Goal: Task Accomplishment & Management: Use online tool/utility

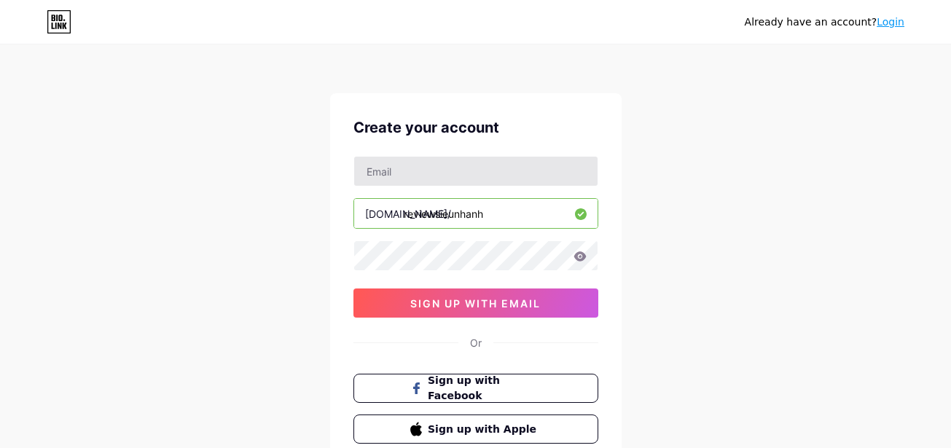
scroll to position [109, 0]
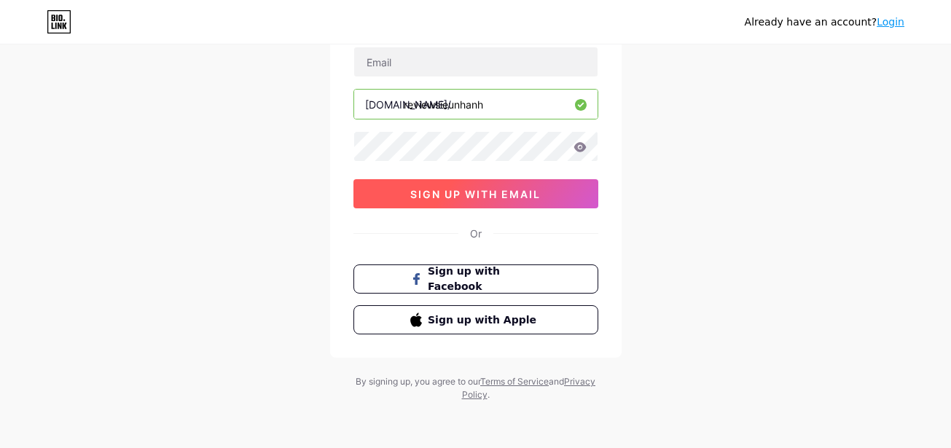
click at [448, 191] on span "sign up with email" at bounding box center [475, 194] width 130 height 12
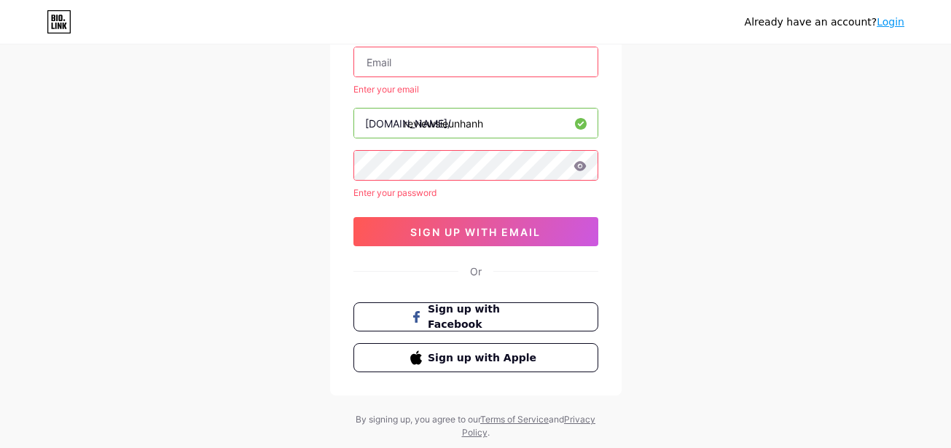
click at [434, 56] on input "text" at bounding box center [475, 61] width 243 height 29
type input "[EMAIL_ADDRESS][DOMAIN_NAME]"
click at [581, 166] on icon at bounding box center [579, 165] width 12 height 9
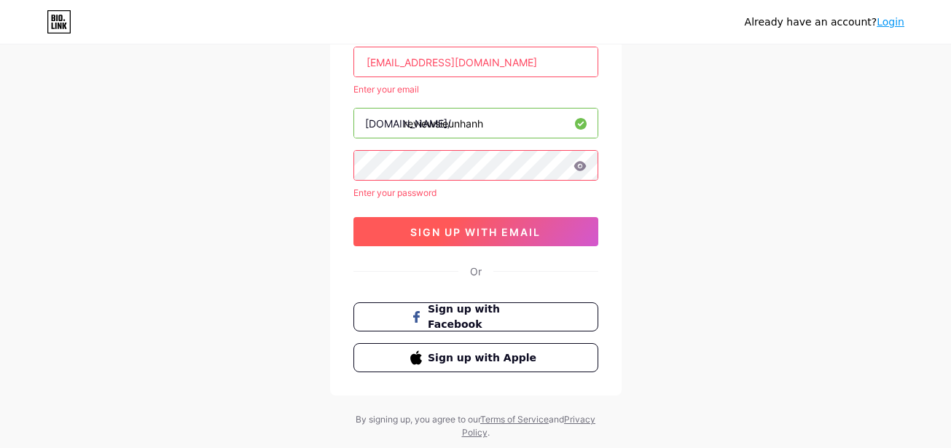
click at [518, 224] on button "sign up with email" at bounding box center [475, 231] width 245 height 29
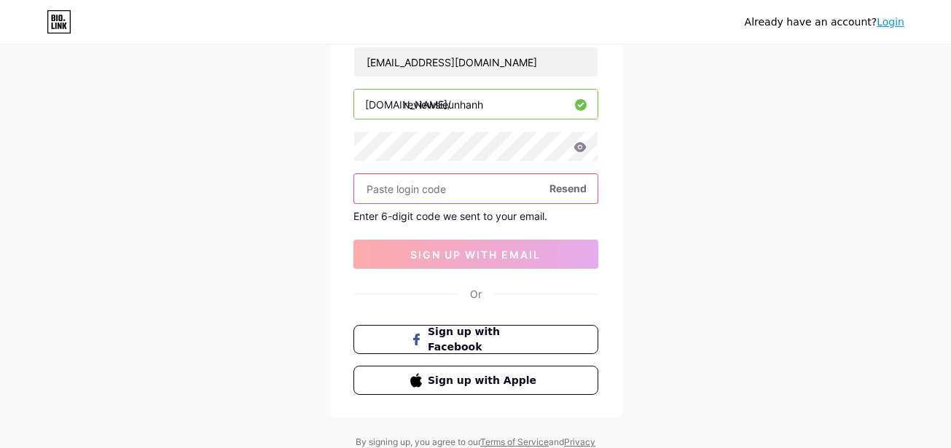
click at [475, 184] on input "text" at bounding box center [475, 188] width 243 height 29
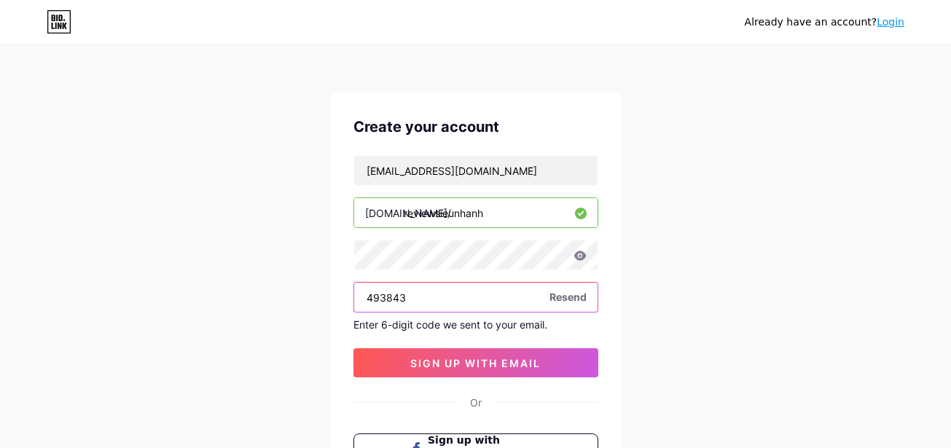
scroll to position [0, 0]
type input "493843"
click at [626, 263] on div "Already have an account? Login Create your account hoanphuong294@gmail.com bio.…" at bounding box center [475, 309] width 951 height 618
click at [537, 294] on input "493843" at bounding box center [475, 297] width 243 height 29
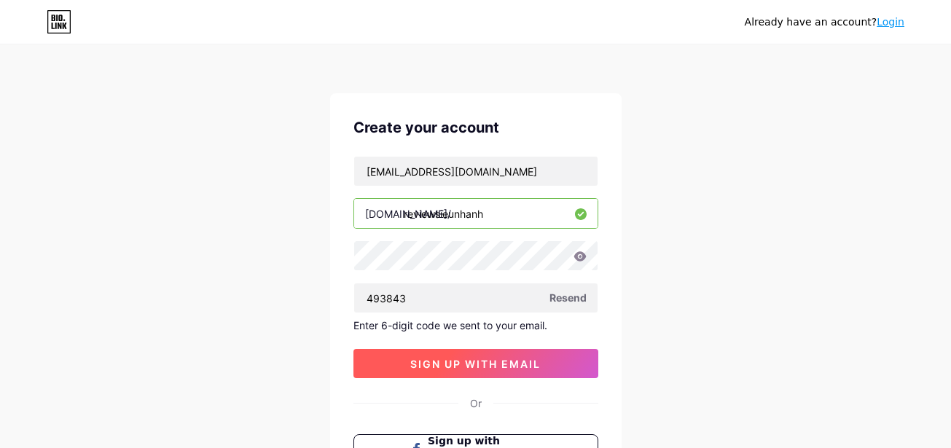
click at [474, 367] on span "sign up with email" at bounding box center [475, 364] width 130 height 12
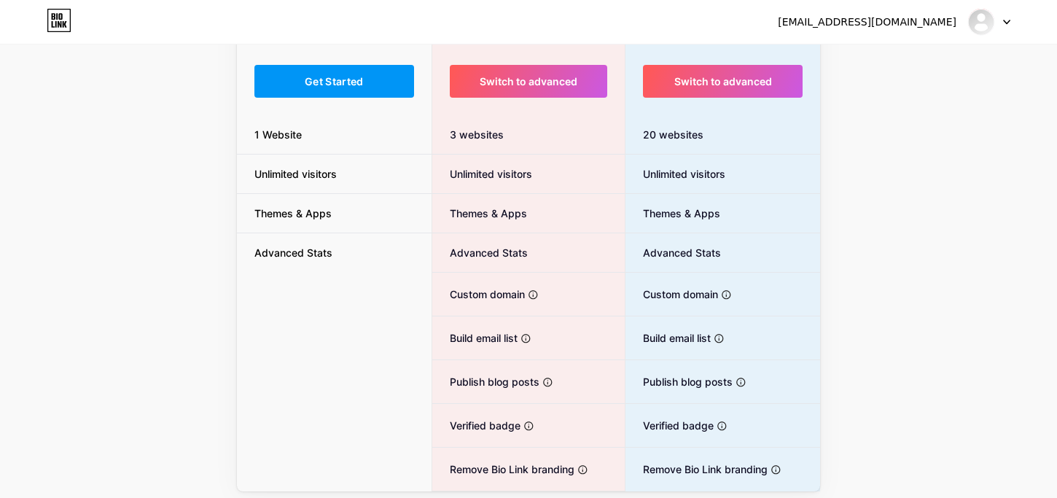
scroll to position [183, 0]
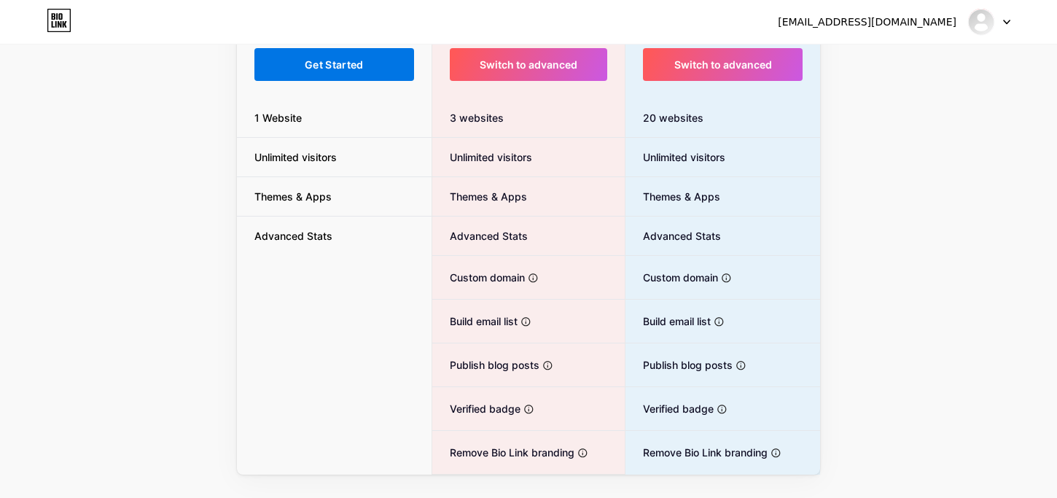
click at [353, 63] on span "Get Started" at bounding box center [334, 64] width 59 height 12
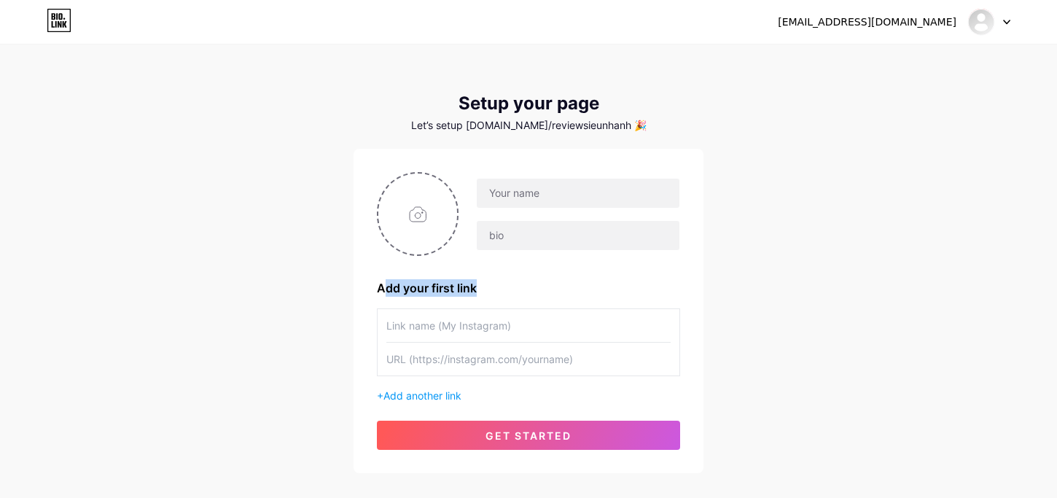
drag, startPoint x: 385, startPoint y: 289, endPoint x: 485, endPoint y: 285, distance: 99.9
click at [485, 285] on div "Add your first link" at bounding box center [528, 287] width 303 height 17
click at [548, 286] on div "Add your first link" at bounding box center [528, 287] width 303 height 17
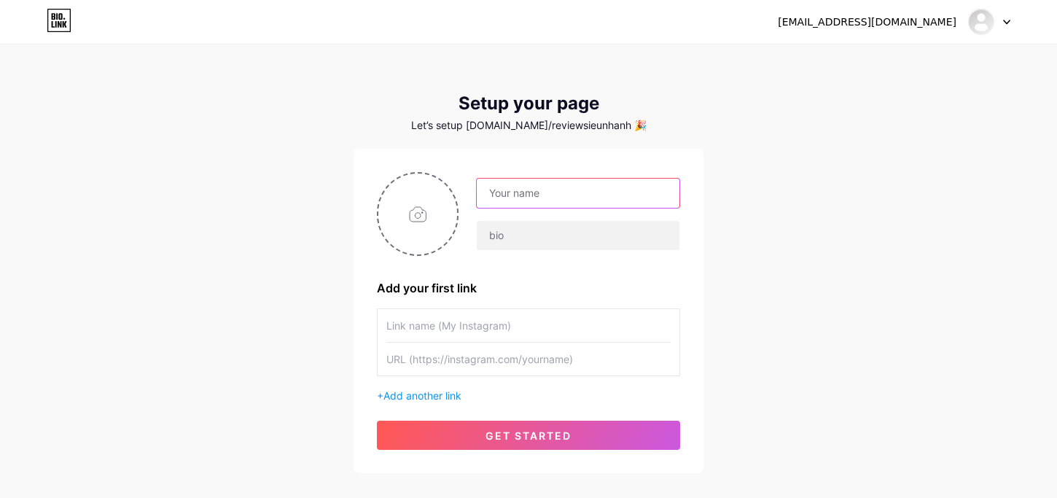
click at [506, 186] on input "text" at bounding box center [578, 193] width 203 height 29
click at [512, 290] on div "Add your first link" at bounding box center [528, 287] width 303 height 17
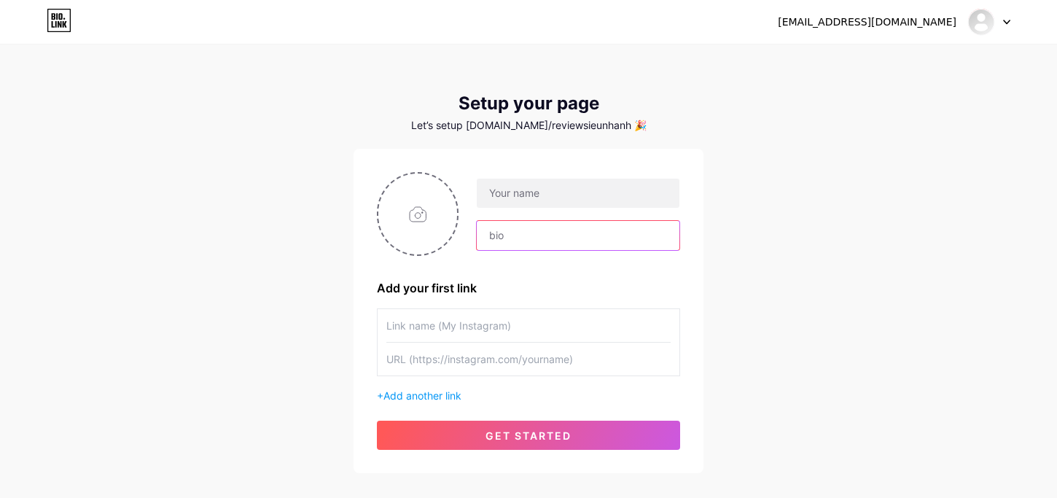
click at [511, 235] on input "text" at bounding box center [578, 235] width 203 height 29
click at [503, 285] on div "Add your first link" at bounding box center [528, 287] width 303 height 17
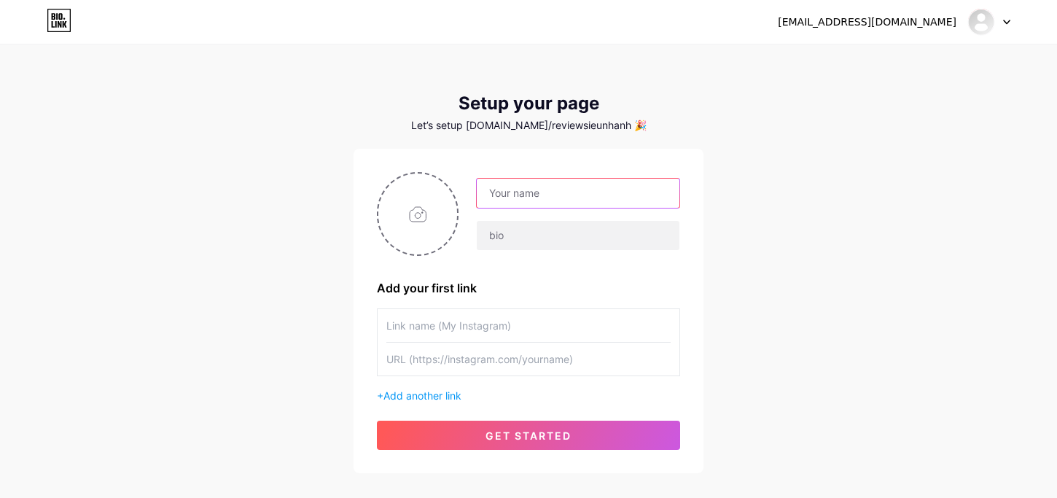
click at [532, 195] on input "text" at bounding box center [578, 193] width 203 height 29
paste input "Review [PERSON_NAME]"
type input "Review [PERSON_NAME]"
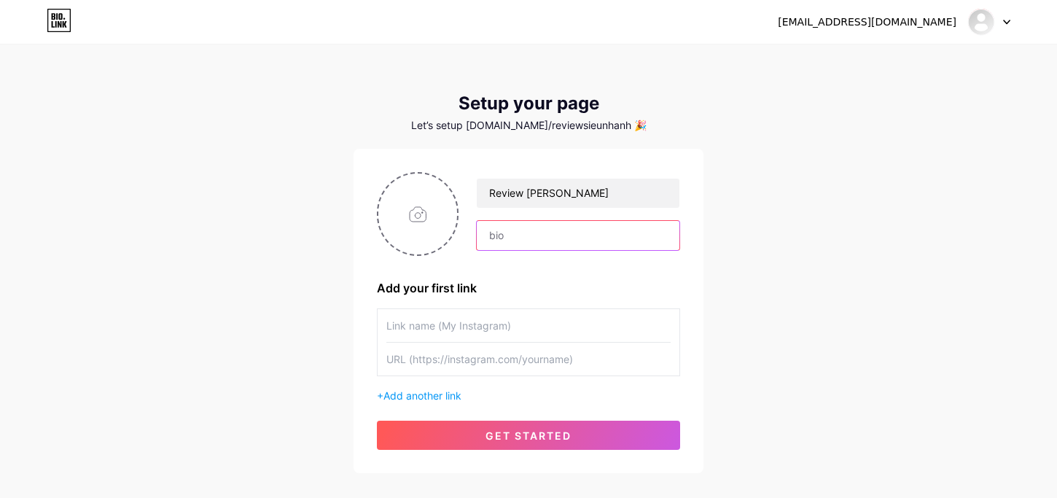
click at [578, 224] on input "text" at bounding box center [578, 235] width 203 height 29
paste input "Review đồ rẻ – xài thật – nói thiệt. Link mua sản phẩm ở đây"
drag, startPoint x: 520, startPoint y: 236, endPoint x: 603, endPoint y: 233, distance: 83.1
click at [603, 233] on input "Review đồ rẻ – xài thật – nói thiệt. Link mua sản phẩm ở đây" at bounding box center [578, 235] width 203 height 29
click at [583, 236] on input "Review đồ rẻ – xài thật – nói thiệt. Link mua sản phẩm ở đây" at bounding box center [578, 235] width 203 height 29
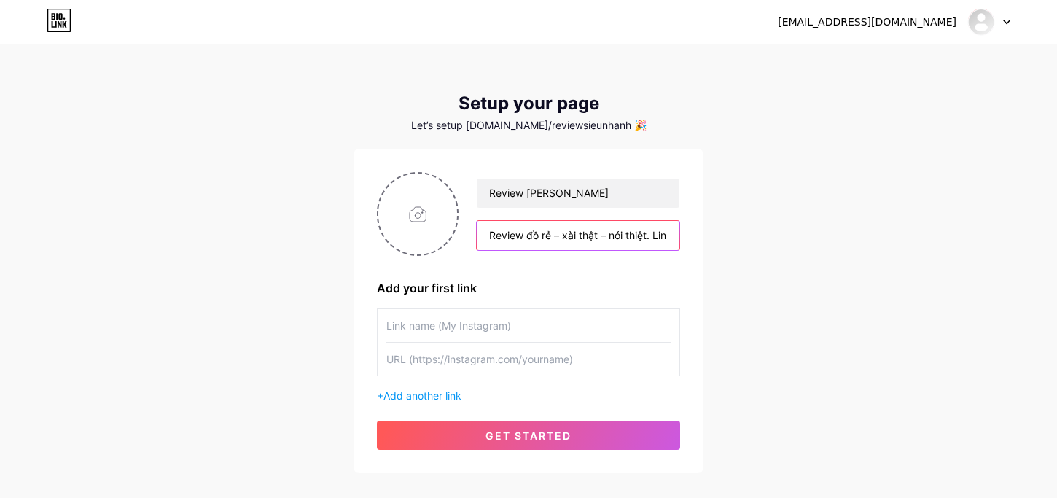
click at [563, 236] on input "Review đồ rẻ – xài thật – nói thiệt. Link mua sản phẩm ở đây" at bounding box center [578, 235] width 203 height 29
drag, startPoint x: 610, startPoint y: 235, endPoint x: 647, endPoint y: 238, distance: 37.3
click at [647, 238] on input "Review đồ rẻ – xài thật – nói thiệt. Link mua sản phẩm ở đây" at bounding box center [578, 235] width 203 height 29
type input "Review đồ rẻ – xài thật. Link mua sản phẩm ở đây"
click at [442, 324] on input "text" at bounding box center [528, 325] width 284 height 33
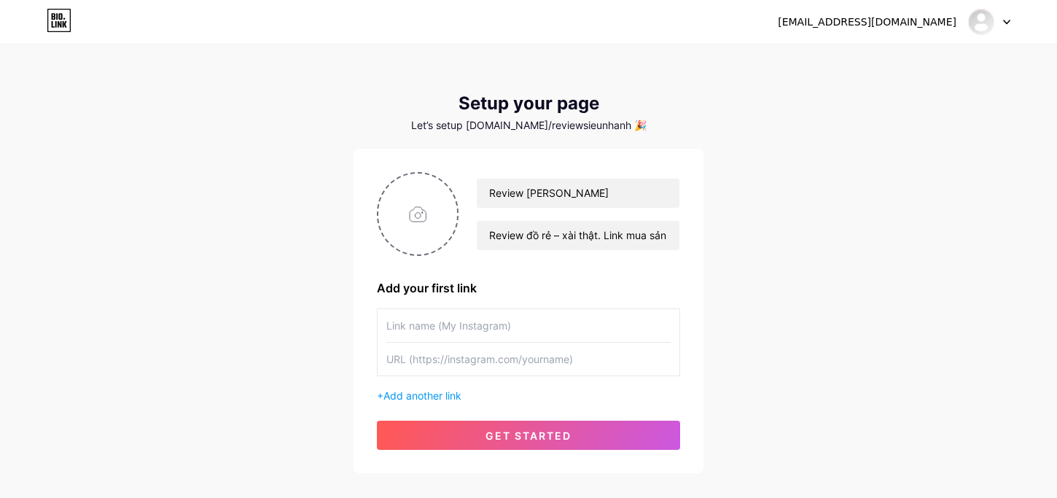
paste input "🧼 Cây lăn bụi mini – Giá từ 10k"
drag, startPoint x: 402, startPoint y: 324, endPoint x: 392, endPoint y: 324, distance: 10.2
click at [392, 324] on input "🧼 Cây lăn bụi mini – Giá từ 10k" at bounding box center [528, 325] width 284 height 33
drag, startPoint x: 474, startPoint y: 326, endPoint x: 501, endPoint y: 324, distance: 27.1
click at [474, 326] on input "🧼 Cây lăn bụi mini – Giá từ 10k" at bounding box center [528, 325] width 284 height 33
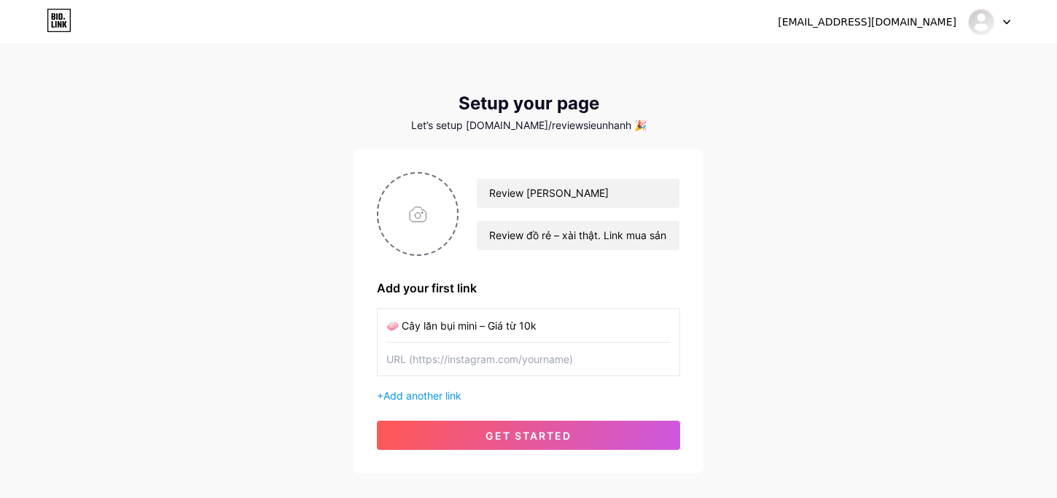
drag, startPoint x: 506, startPoint y: 325, endPoint x: 519, endPoint y: 325, distance: 12.4
click at [510, 325] on input "🧼 Cây lăn bụi mini – Giá từ 10k" at bounding box center [528, 325] width 284 height 33
type input "🧼 Cây lăn bụi mini – Giá hạt dẻ từ 10k"
click at [474, 354] on input "text" at bounding box center [528, 358] width 284 height 33
paste input "[URL][DOMAIN_NAME]"
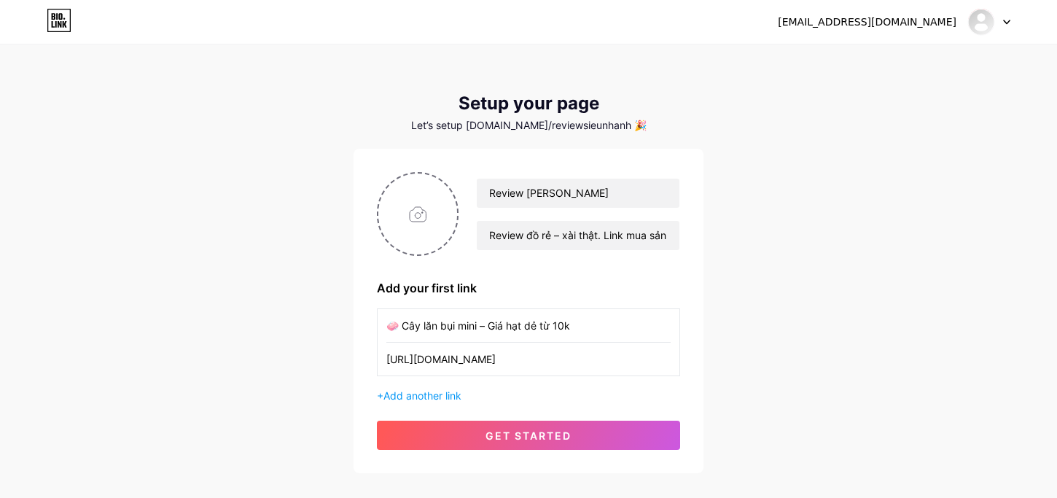
type input "[URL][DOMAIN_NAME]"
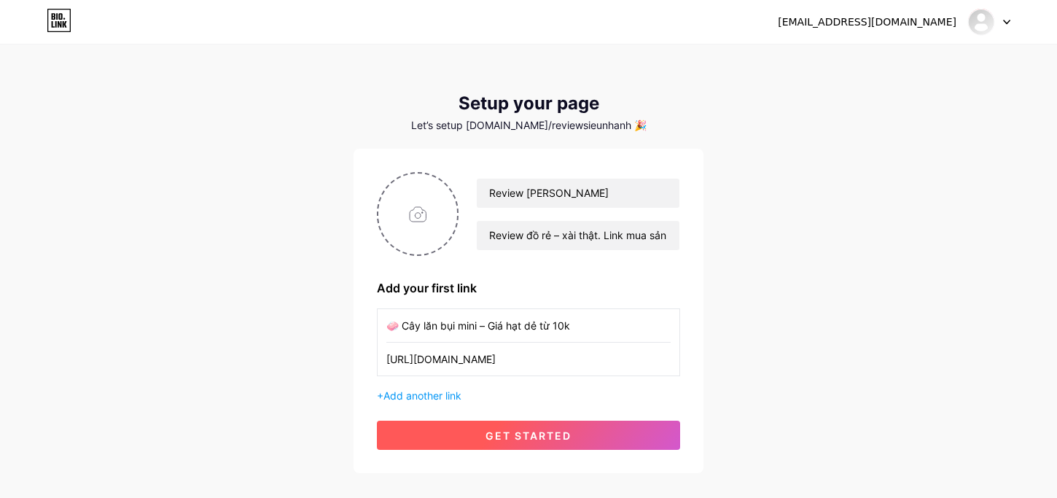
click at [527, 427] on button "get started" at bounding box center [528, 434] width 303 height 29
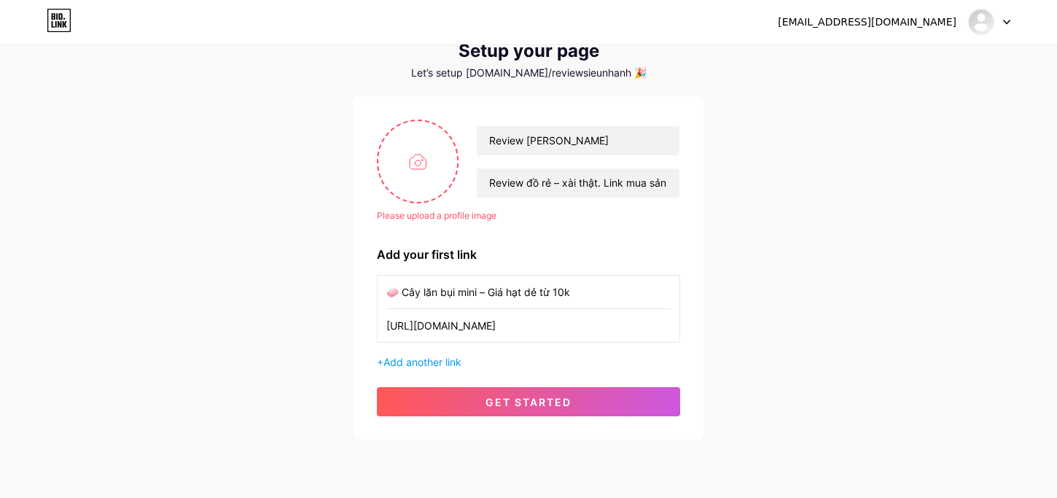
scroll to position [81, 0]
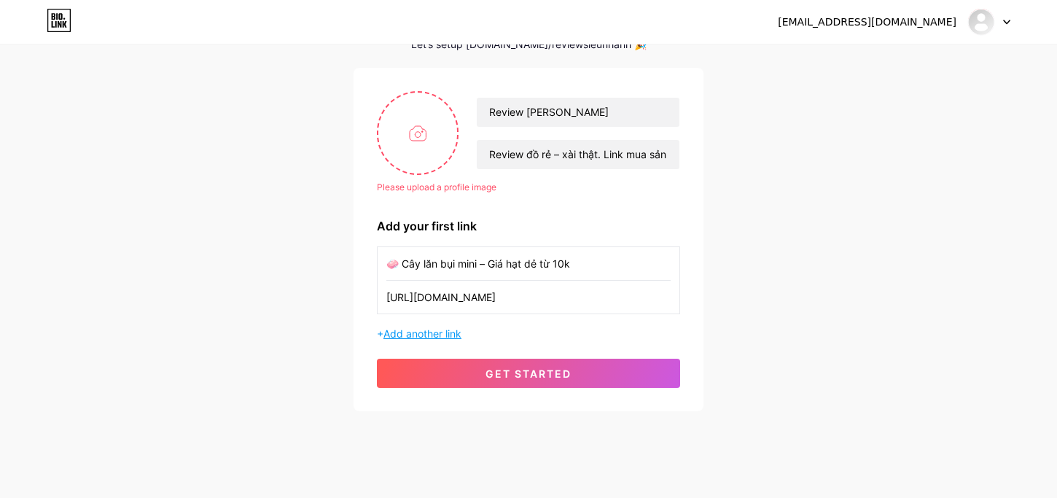
click at [433, 336] on span "Add another link" at bounding box center [422, 333] width 78 height 12
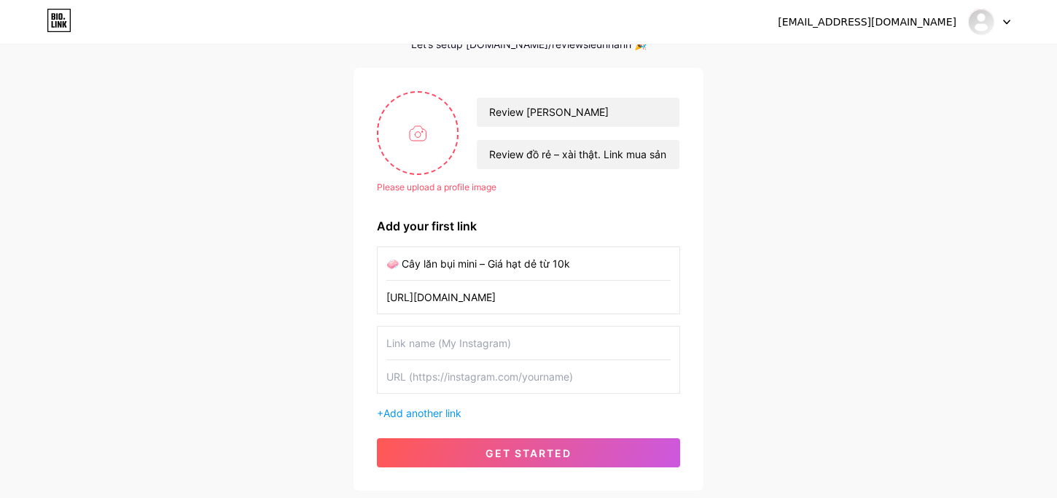
scroll to position [162, 0]
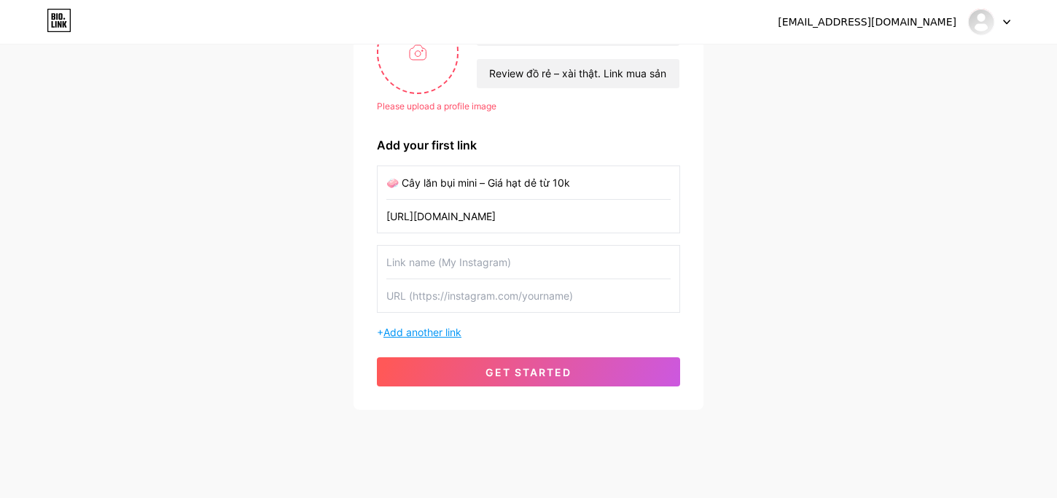
click at [447, 332] on span "Add another link" at bounding box center [422, 332] width 78 height 12
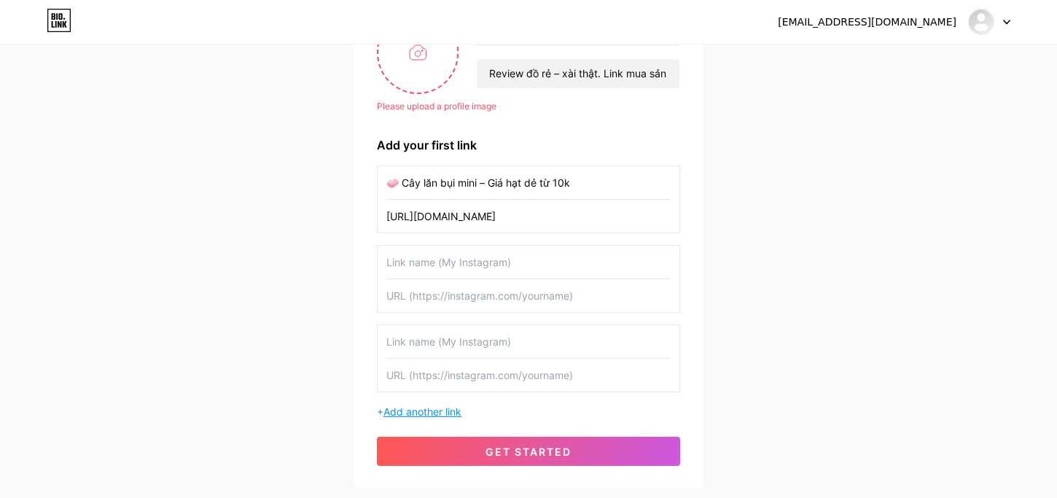
click at [453, 410] on span "Add another link" at bounding box center [422, 411] width 78 height 12
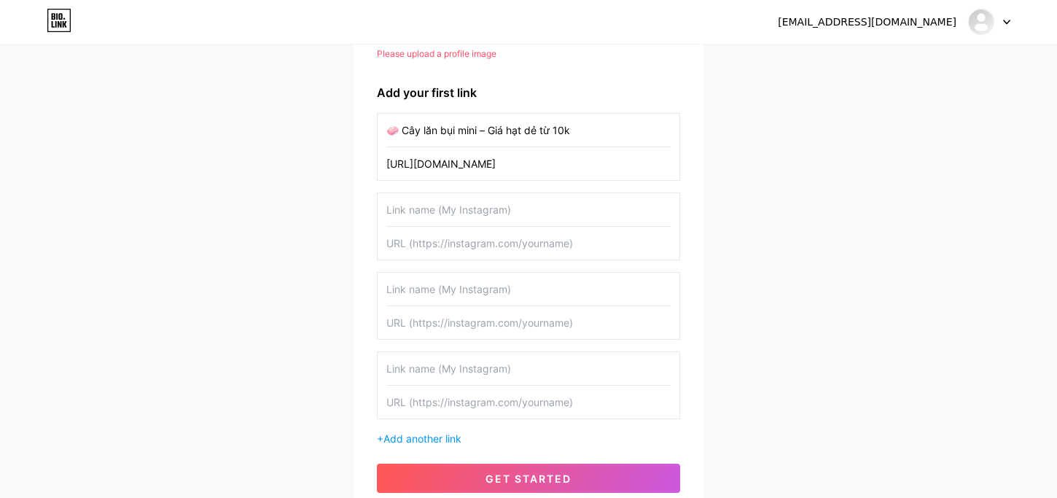
scroll to position [243, 0]
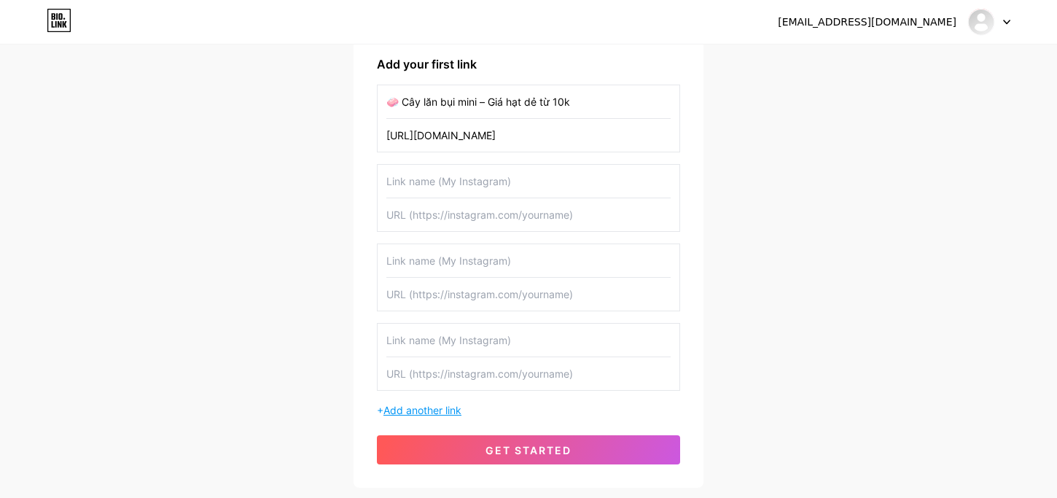
click at [439, 406] on span "Add another link" at bounding box center [422, 410] width 78 height 12
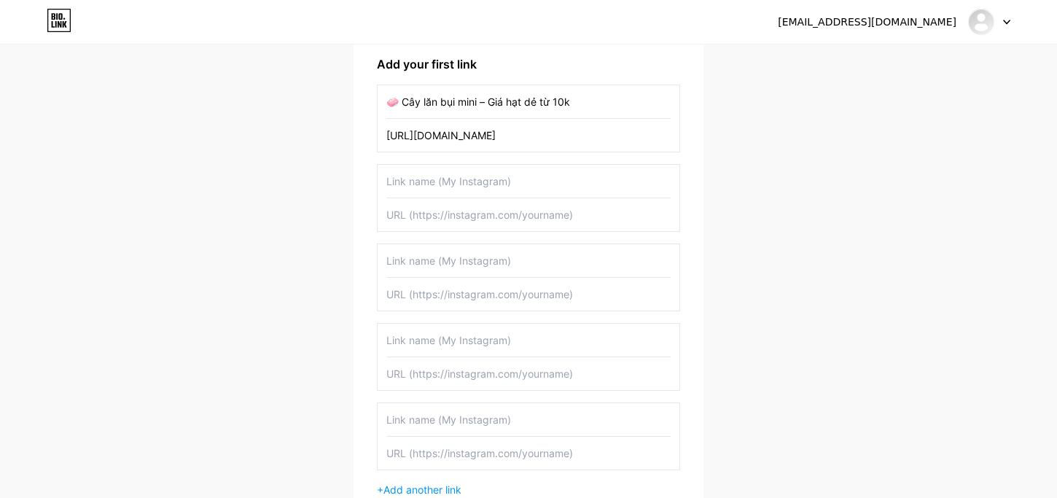
click at [450, 208] on input "text" at bounding box center [528, 214] width 284 height 33
paste input "[URL][DOMAIN_NAME]"
type input "[URL][DOMAIN_NAME]"
drag, startPoint x: 580, startPoint y: 210, endPoint x: 292, endPoint y: 200, distance: 288.0
click at [292, 200] on div "[EMAIL_ADDRESS][DOMAIN_NAME] Dashboard Logout Setup your page Let’s setup [DOMA…" at bounding box center [528, 185] width 1057 height 856
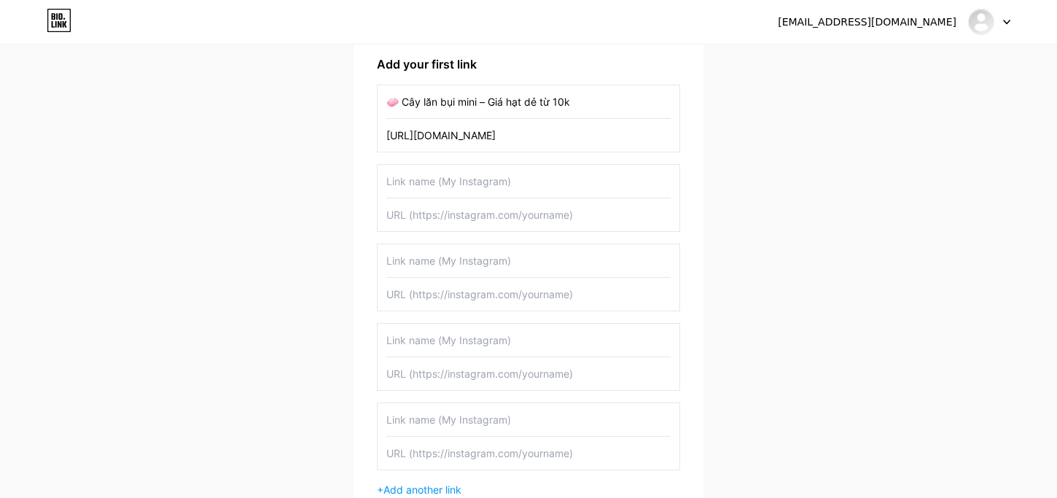
paste input "[URL][DOMAIN_NAME]"
type input "[URL][DOMAIN_NAME]"
click at [450, 176] on input "text" at bounding box center [528, 181] width 284 height 33
type input "Mini hay ho - Nhỏ mà có võ"
click at [475, 294] on input "text" at bounding box center [528, 294] width 284 height 33
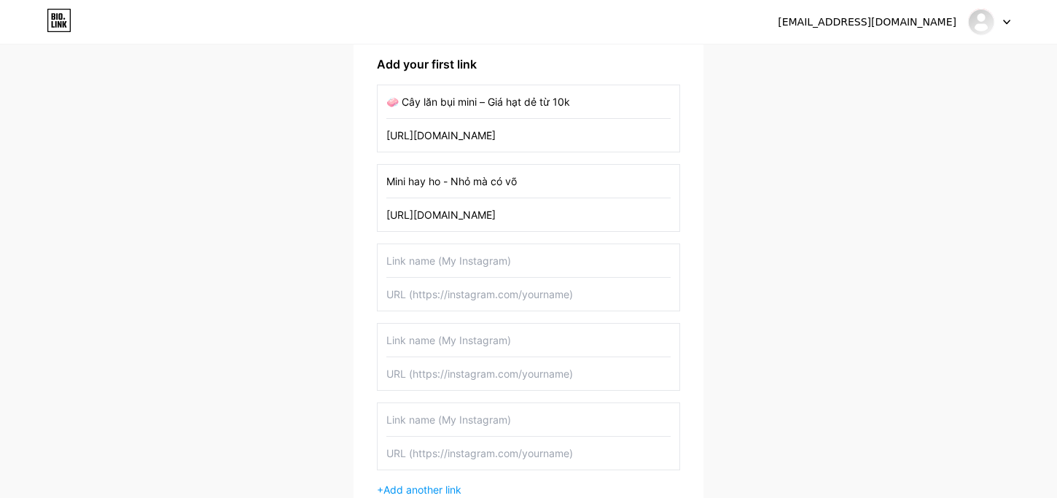
paste input "[URL][DOMAIN_NAME]"
type input "[URL][DOMAIN_NAME]"
click at [475, 254] on input "text" at bounding box center [528, 260] width 284 height 33
type input "p"
click at [490, 340] on input "text" at bounding box center [528, 340] width 284 height 33
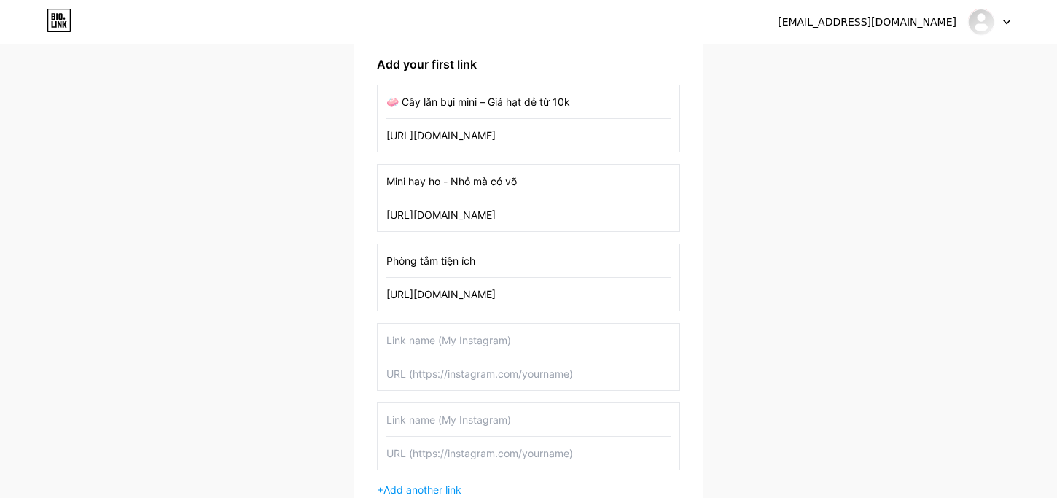
click at [504, 262] on input "Phòng tắm tiện ích" at bounding box center [528, 260] width 284 height 33
drag, startPoint x: 496, startPoint y: 258, endPoint x: 245, endPoint y: 262, distance: 251.4
click at [245, 262] on div "[EMAIL_ADDRESS][DOMAIN_NAME] Dashboard Logout Setup your page Let’s setup [DOMA…" at bounding box center [528, 185] width 1057 height 856
type input "D"
click at [442, 340] on input "text" at bounding box center [528, 340] width 284 height 33
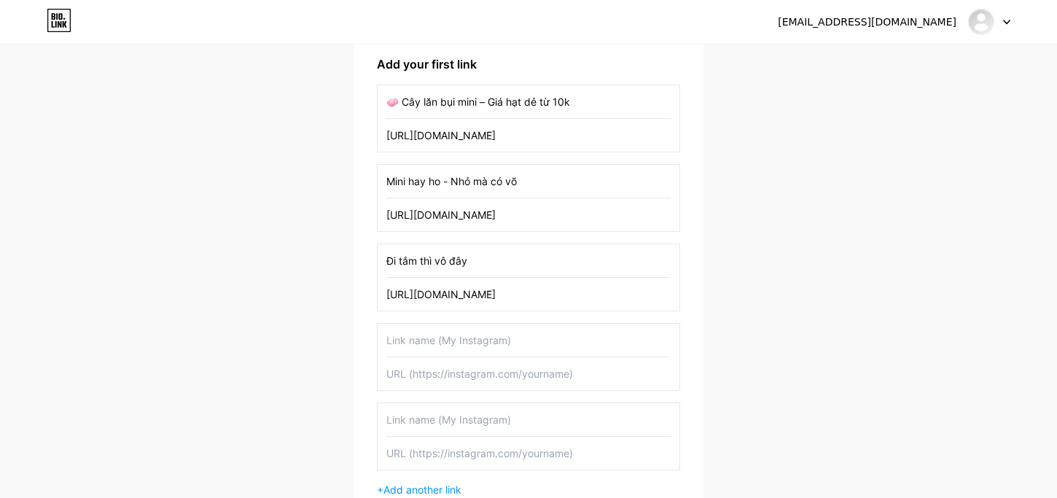
drag, startPoint x: 417, startPoint y: 260, endPoint x: 294, endPoint y: 256, distance: 122.5
click at [294, 256] on div "[EMAIL_ADDRESS][DOMAIN_NAME] Dashboard Logout Setup your page Let’s setup [DOMA…" at bounding box center [528, 185] width 1057 height 856
type input "Tắm sạch thì vô đây"
click at [428, 341] on input "text" at bounding box center [528, 340] width 284 height 33
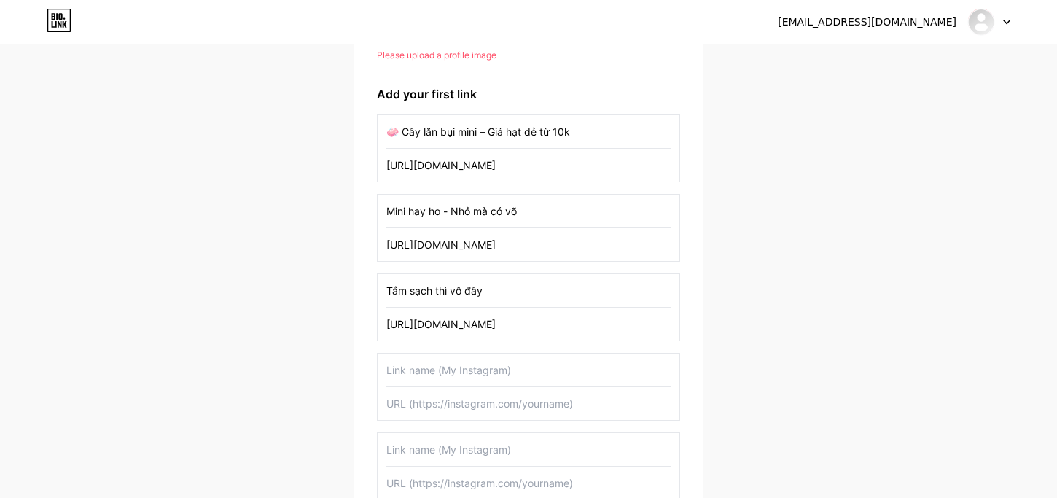
scroll to position [0, 0]
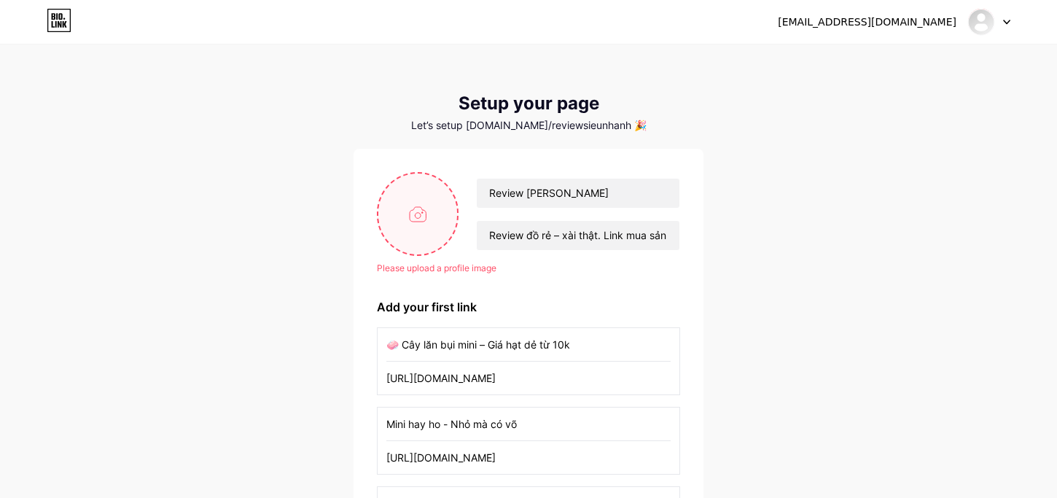
click at [420, 197] on input "file" at bounding box center [417, 213] width 79 height 81
type input "C:\fakepath\Designer.png"
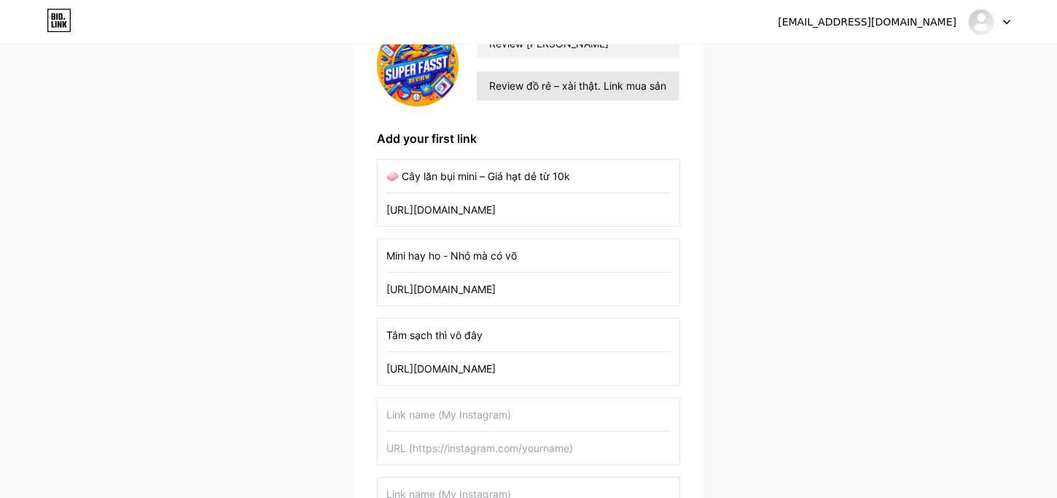
scroll to position [162, 0]
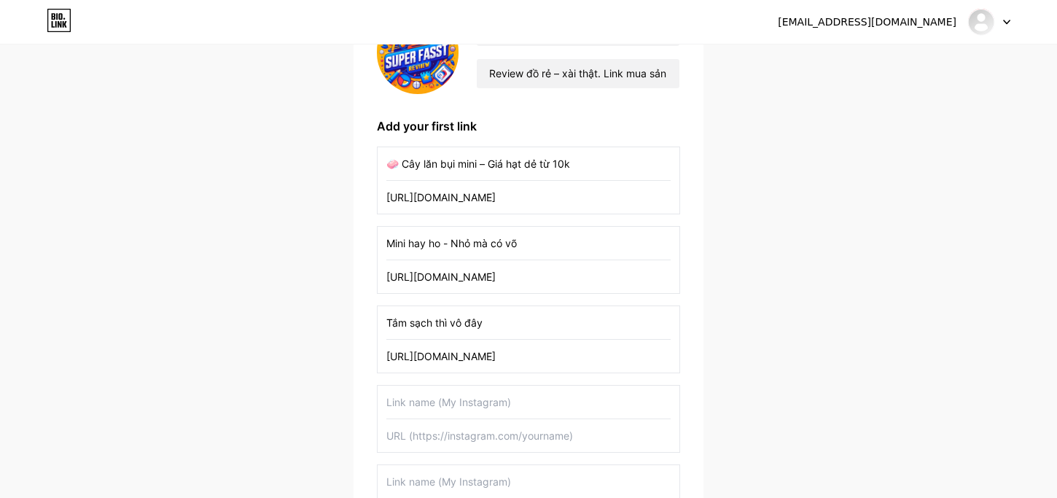
drag, startPoint x: 592, startPoint y: 164, endPoint x: 352, endPoint y: 157, distance: 239.8
click at [352, 157] on div "[EMAIL_ADDRESS][DOMAIN_NAME] Dashboard Logout Setup your page Let’s setup [DOMA…" at bounding box center [528, 256] width 1057 height 837
click at [482, 399] on input "text" at bounding box center [528, 401] width 284 height 33
paste input "🧼 Cây lăn bụi mini – Giá hạt dẻ từ 10k"
type input "🧼 Cây lăn bụi mini – Giá hạt dẻ từ 10k"
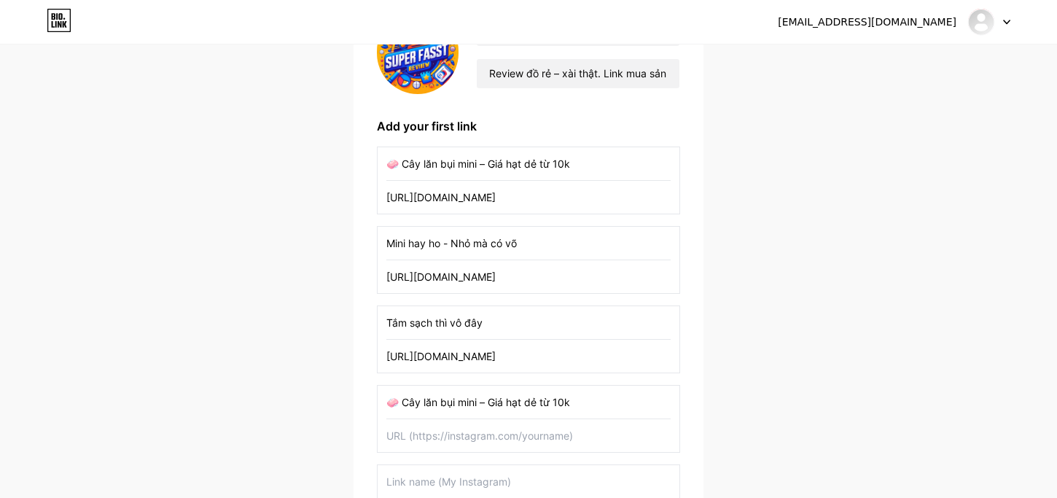
drag, startPoint x: 463, startPoint y: 199, endPoint x: 248, endPoint y: 200, distance: 214.2
click at [248, 200] on div "[EMAIL_ADDRESS][DOMAIN_NAME] Dashboard Logout Setup your page Let’s setup [DOMA…" at bounding box center [528, 256] width 1057 height 837
click at [452, 444] on input "text" at bounding box center [528, 435] width 284 height 33
paste input "[URL][DOMAIN_NAME]"
type input "[URL][DOMAIN_NAME]"
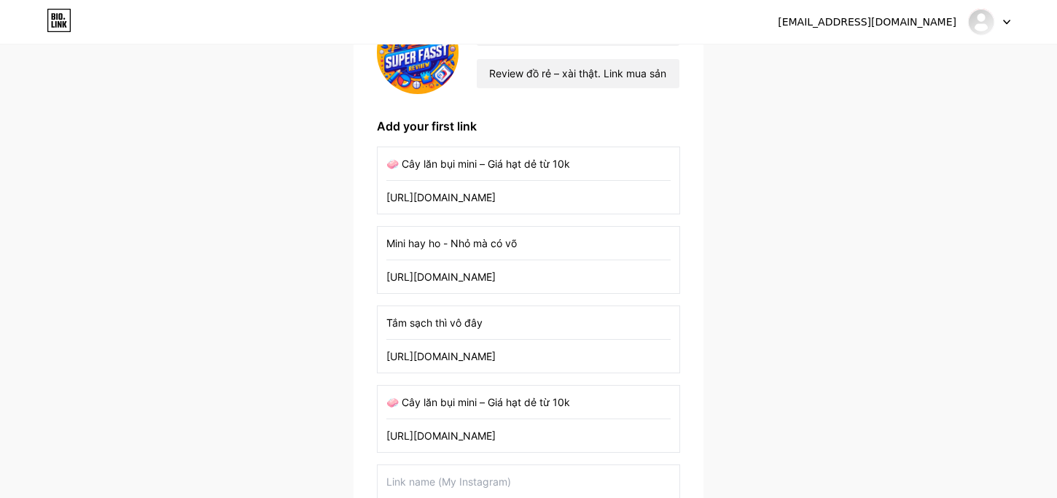
drag, startPoint x: 539, startPoint y: 236, endPoint x: 351, endPoint y: 243, distance: 188.1
click at [351, 243] on div "[EMAIL_ADDRESS][DOMAIN_NAME] Dashboard Logout Setup your page Let’s setup [DOMA…" at bounding box center [528, 256] width 1057 height 837
drag, startPoint x: 584, startPoint y: 164, endPoint x: 314, endPoint y: 157, distance: 270.4
click at [314, 157] on div "[EMAIL_ADDRESS][DOMAIN_NAME] Dashboard Logout Setup your page Let’s setup [DOMA…" at bounding box center [528, 256] width 1057 height 837
paste input "Mini hay ho - Nhỏ mà có võ"
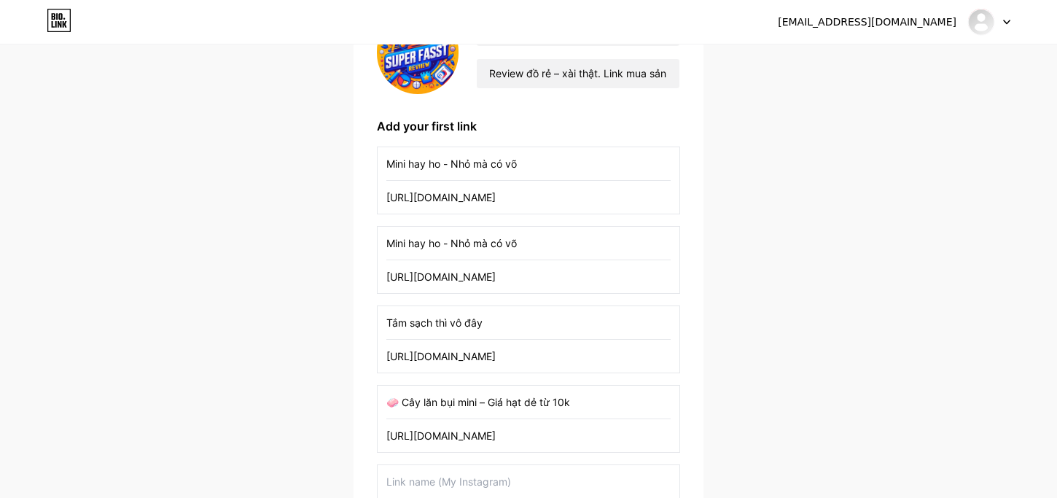
type input "Mini hay ho - Nhỏ mà có võ"
drag, startPoint x: 517, startPoint y: 277, endPoint x: 317, endPoint y: 256, distance: 201.4
click at [317, 256] on div "[EMAIL_ADDRESS][DOMAIN_NAME] Dashboard Logout Setup your page Let’s setup [DOMA…" at bounding box center [528, 256] width 1057 height 837
drag, startPoint x: 552, startPoint y: 195, endPoint x: 285, endPoint y: 186, distance: 267.6
click at [285, 186] on div "[EMAIL_ADDRESS][DOMAIN_NAME] Dashboard Logout Setup your page Let’s setup [DOMA…" at bounding box center [528, 256] width 1057 height 837
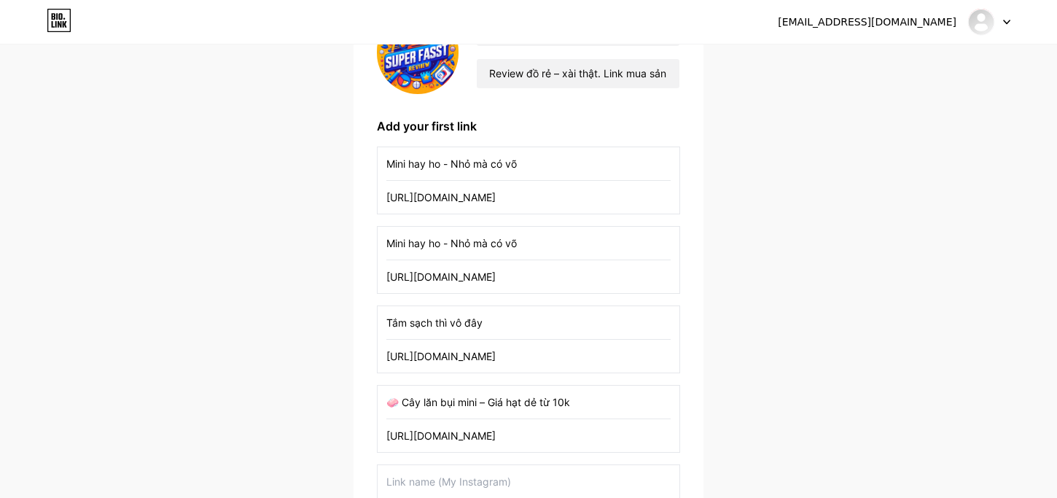
paste input "3LGiA4KM5L"
type input "[URL][DOMAIN_NAME]"
drag, startPoint x: 447, startPoint y: 395, endPoint x: 518, endPoint y: 379, distance: 73.2
click at [340, 375] on div "[EMAIL_ADDRESS][DOMAIN_NAME] Dashboard Logout Setup your page Let’s setup [DOMA…" at bounding box center [528, 256] width 1057 height 837
drag, startPoint x: 588, startPoint y: 401, endPoint x: 281, endPoint y: 381, distance: 308.2
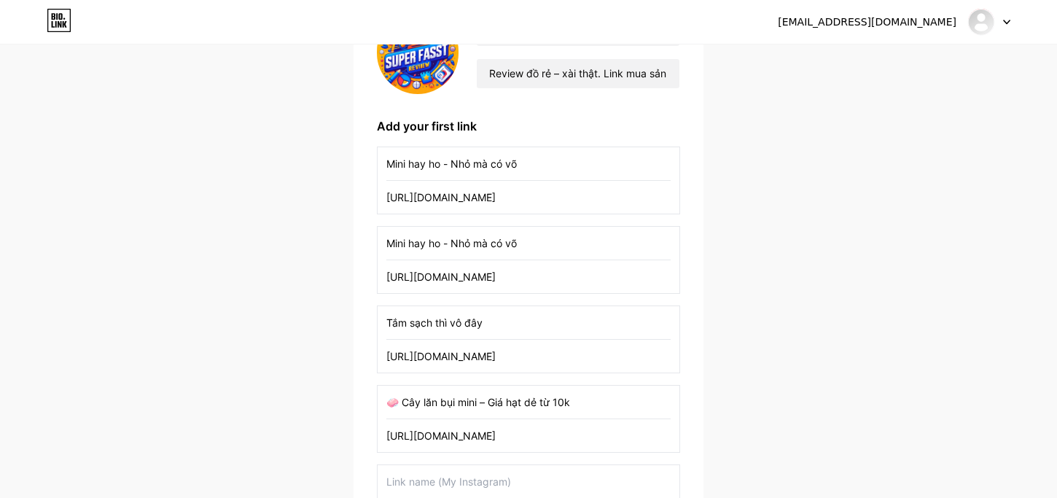
click at [275, 390] on div "[EMAIL_ADDRESS][DOMAIN_NAME] Dashboard Logout Setup your page Let’s setup [DOMA…" at bounding box center [528, 256] width 1057 height 837
drag, startPoint x: 533, startPoint y: 243, endPoint x: 227, endPoint y: 234, distance: 306.2
click at [227, 234] on div "[EMAIL_ADDRESS][DOMAIN_NAME] Dashboard Logout Setup your page Let’s setup [DOMA…" at bounding box center [528, 256] width 1057 height 837
paste input "🧼 Cây lăn bụi mini – Giá hạt dẻ từ 10k"
type input "🧼 Cây lăn bụi mini – Giá hạt dẻ từ 10k"
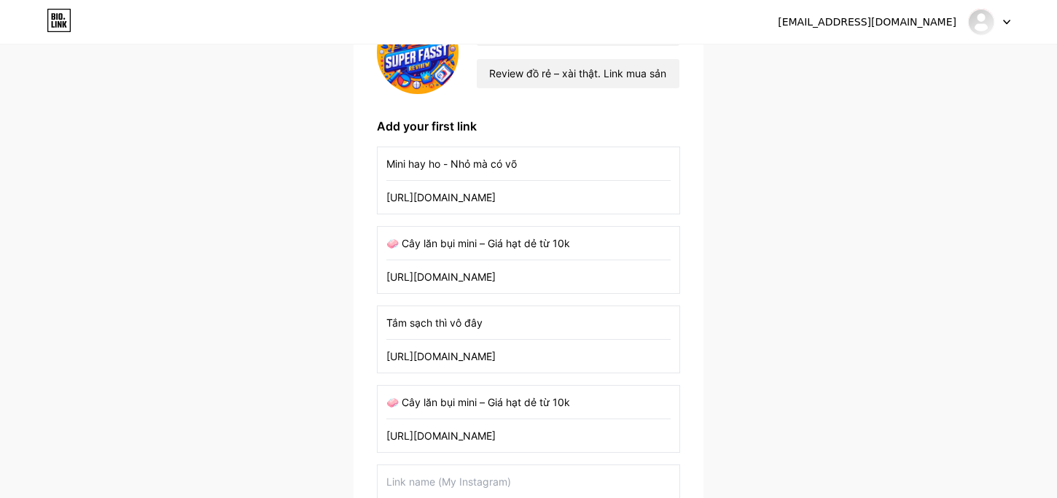
drag, startPoint x: 555, startPoint y: 436, endPoint x: 265, endPoint y: 412, distance: 291.0
click at [265, 412] on div "[EMAIL_ADDRESS][DOMAIN_NAME] Dashboard Logout Setup your page Let’s setup [DOMA…" at bounding box center [528, 256] width 1057 height 837
drag, startPoint x: 572, startPoint y: 272, endPoint x: 299, endPoint y: 251, distance: 274.0
click at [293, 253] on div "[EMAIL_ADDRESS][DOMAIN_NAME] Dashboard Logout Setup your page Let’s setup [DOMA…" at bounding box center [528, 256] width 1057 height 837
paste input "7pj7VFv5h0"
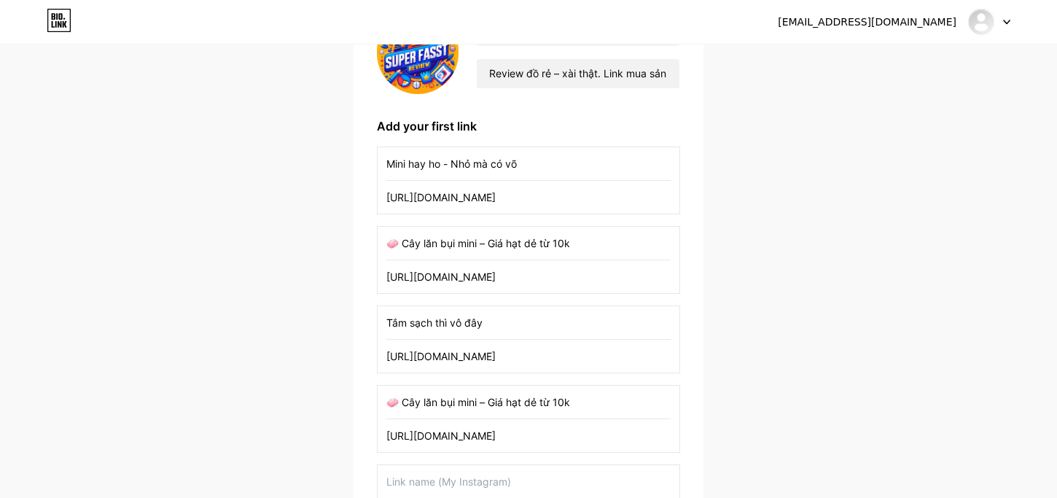
type input "[URL][DOMAIN_NAME]"
drag, startPoint x: 608, startPoint y: 396, endPoint x: 259, endPoint y: 367, distance: 350.9
click at [259, 367] on div "[EMAIL_ADDRESS][DOMAIN_NAME] Dashboard Logout Setup your page Let’s setup [DOMA…" at bounding box center [528, 256] width 1057 height 837
drag, startPoint x: 562, startPoint y: 434, endPoint x: 179, endPoint y: 410, distance: 383.3
click at [179, 410] on div "[EMAIL_ADDRESS][DOMAIN_NAME] Dashboard Logout Setup your page Let’s setup [DOMA…" at bounding box center [528, 256] width 1057 height 837
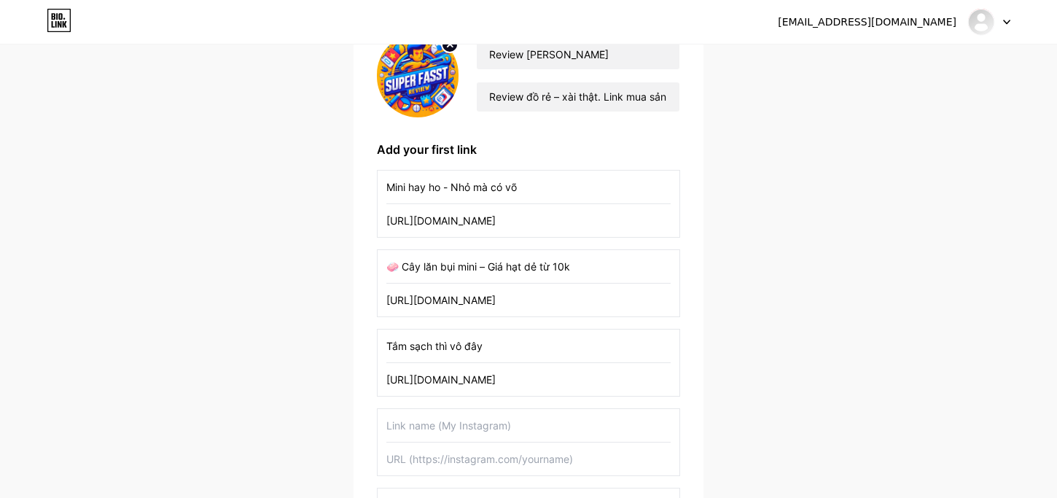
scroll to position [0, 0]
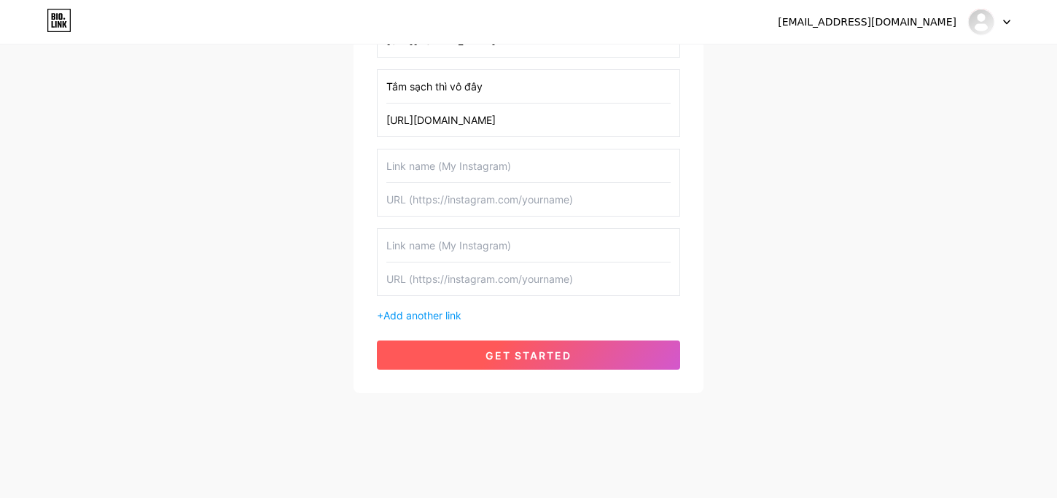
click at [532, 358] on span "get started" at bounding box center [528, 355] width 86 height 12
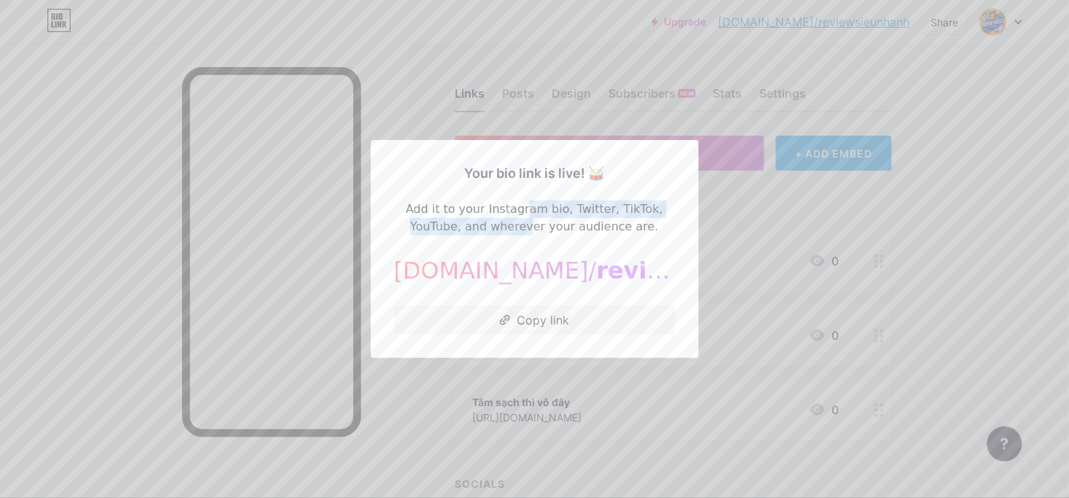
drag, startPoint x: 443, startPoint y: 210, endPoint x: 686, endPoint y: 212, distance: 243.4
click at [686, 212] on div "Your bio link is live! 🥁 Add it to your Instagram bio, Twitter, TikTok, YouTube…" at bounding box center [535, 249] width 328 height 218
click at [583, 203] on div "Add it to your Instagram bio, Twitter, TikTok, YouTube, and wherever your audie…" at bounding box center [534, 217] width 281 height 35
click at [579, 217] on div "Add it to your Instagram bio, Twitter, TikTok, YouTube, and wherever your audie…" at bounding box center [534, 217] width 281 height 35
click at [548, 332] on button "Copy link" at bounding box center [534, 319] width 281 height 29
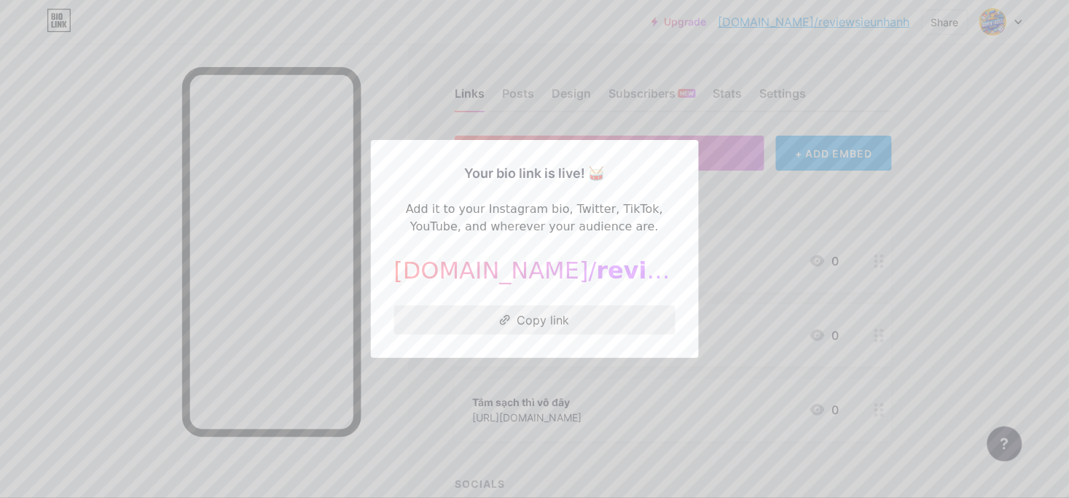
click at [577, 318] on button "Copy link" at bounding box center [534, 319] width 281 height 29
